Goal: Information Seeking & Learning: Find specific fact

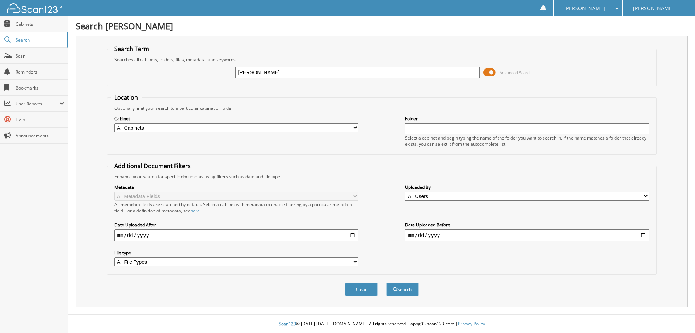
type input "[PERSON_NAME]"
click at [386, 282] on button "Search" at bounding box center [402, 288] width 33 height 13
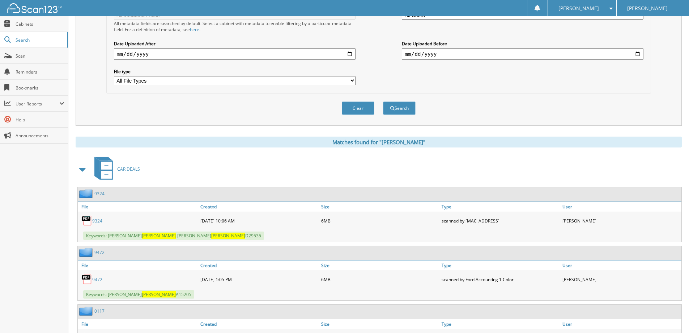
click at [96, 220] on link "9324" at bounding box center [97, 220] width 10 height 6
